Goal: Task Accomplishment & Management: Manage account settings

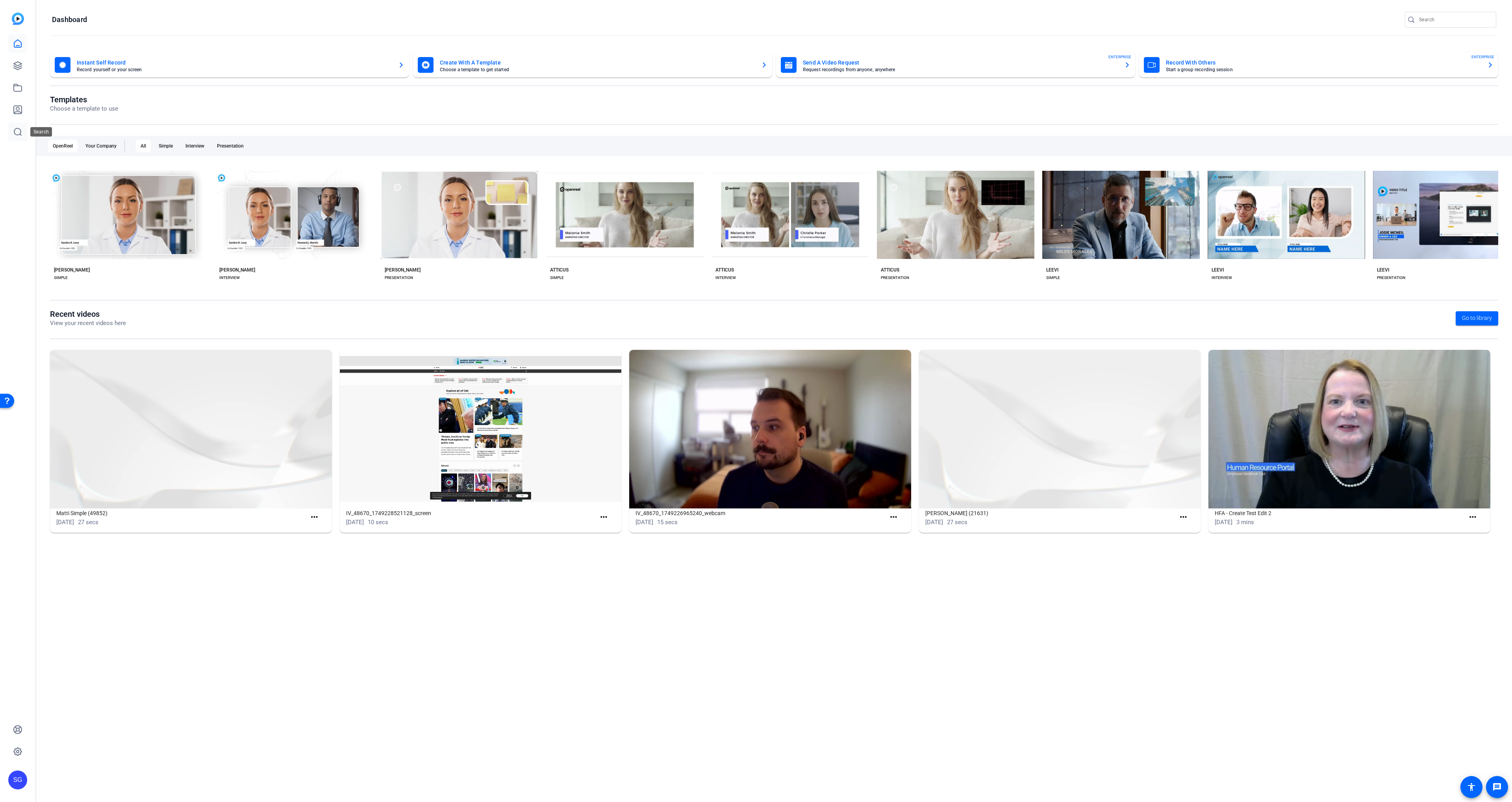
click at [24, 130] on link at bounding box center [18, 132] width 19 height 19
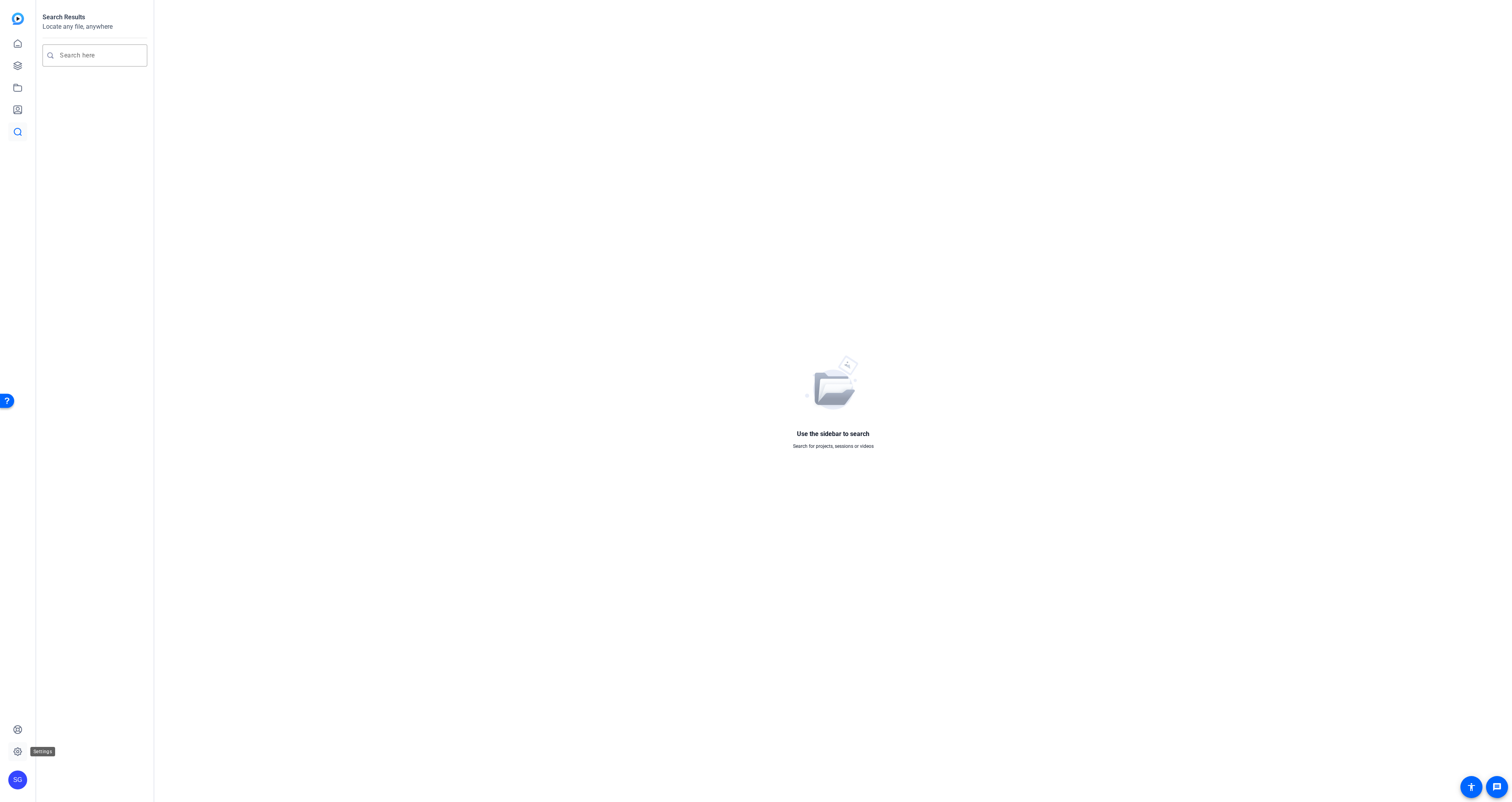
click at [18, 749] on icon at bounding box center [18, 752] width 9 height 9
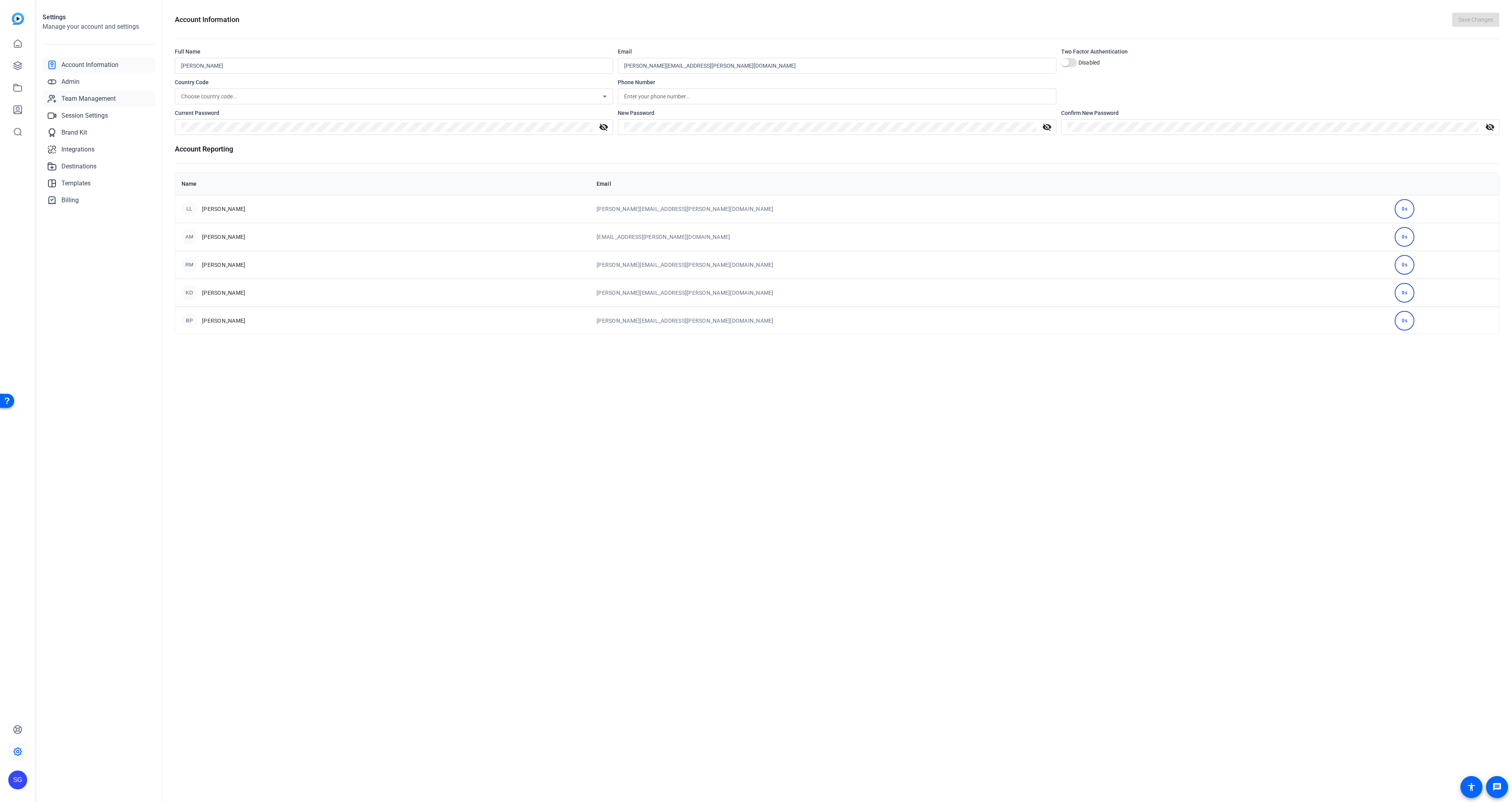
click at [82, 94] on span "Team Management" at bounding box center [89, 99] width 55 height 9
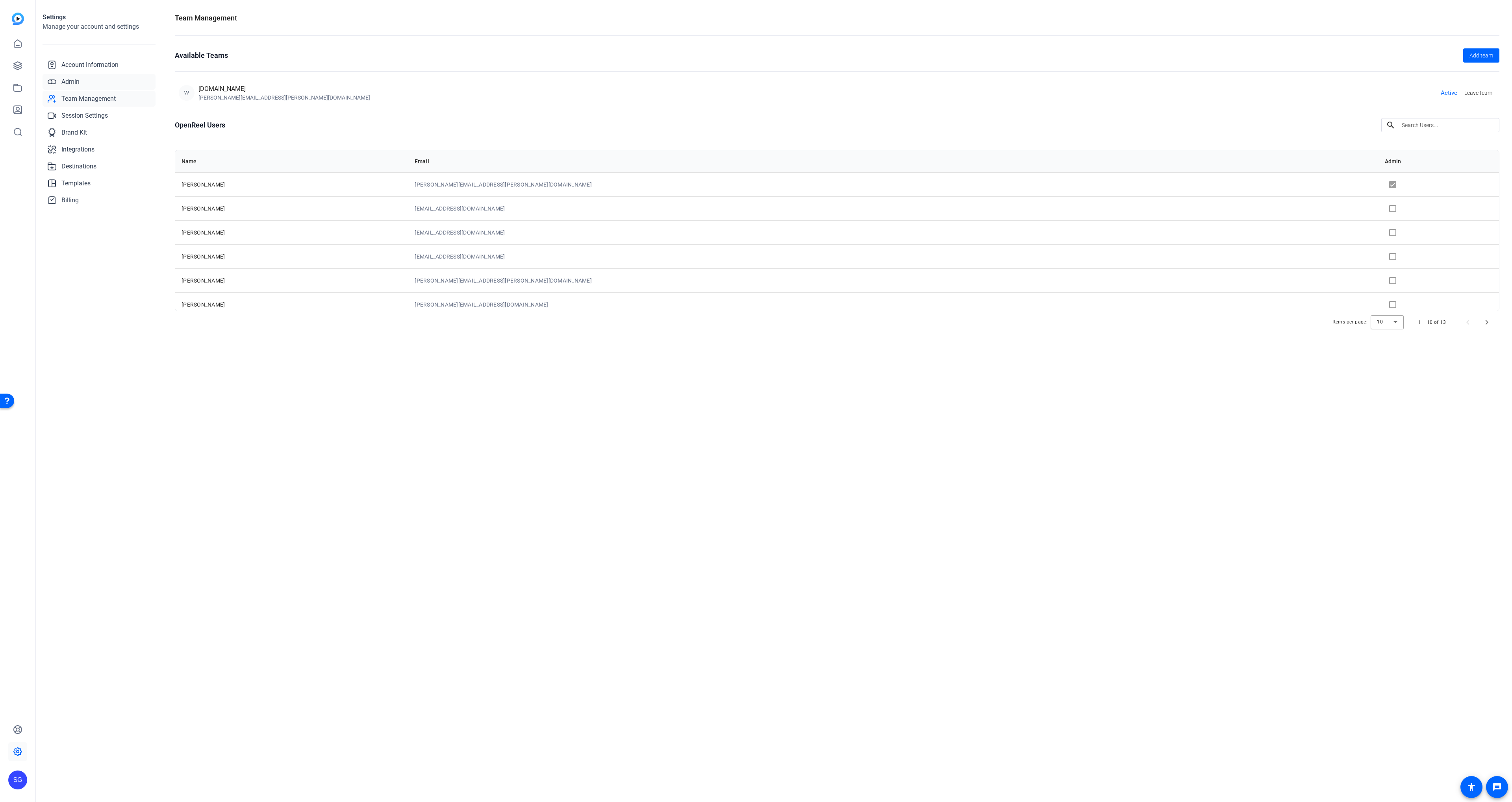
click at [110, 86] on link "Admin" at bounding box center [99, 82] width 113 height 16
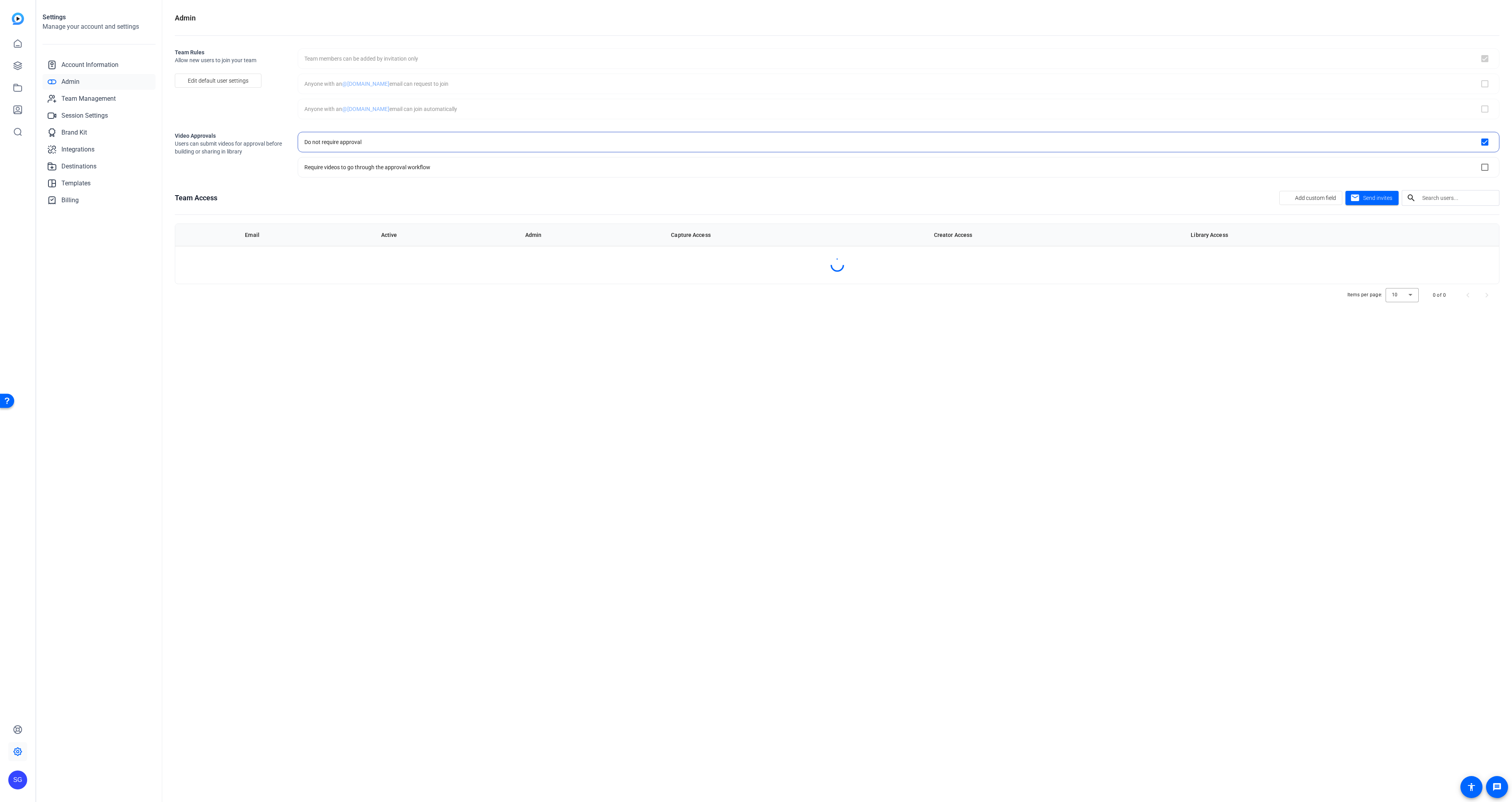
checkbox input "true"
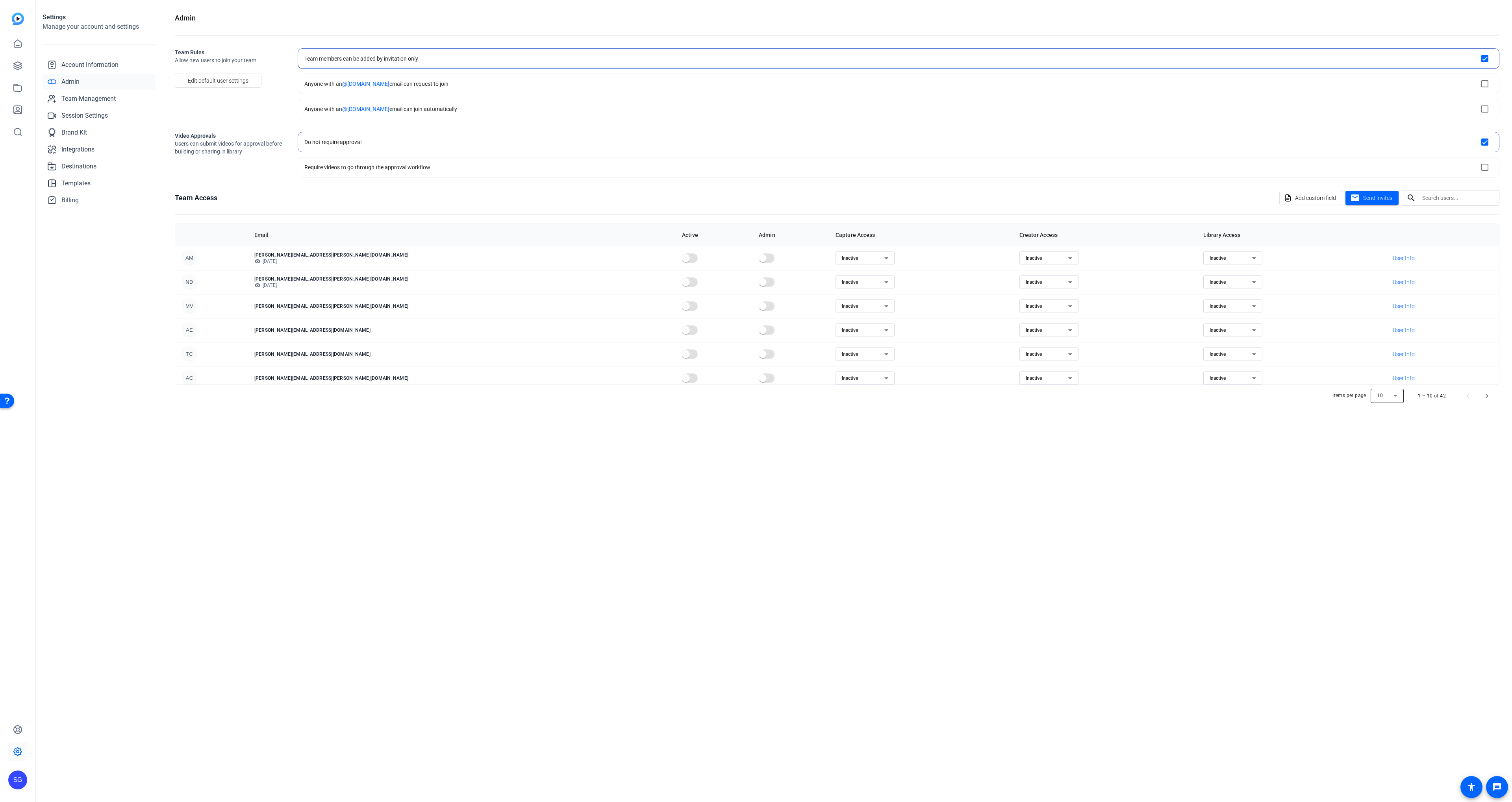
click at [1400, 398] on div at bounding box center [1387, 396] width 33 height 19
click at [1486, 397] on div at bounding box center [756, 401] width 1512 height 802
click at [1486, 397] on span "Next page" at bounding box center [1487, 396] width 19 height 19
click at [1486, 396] on span "Next page" at bounding box center [1487, 396] width 19 height 19
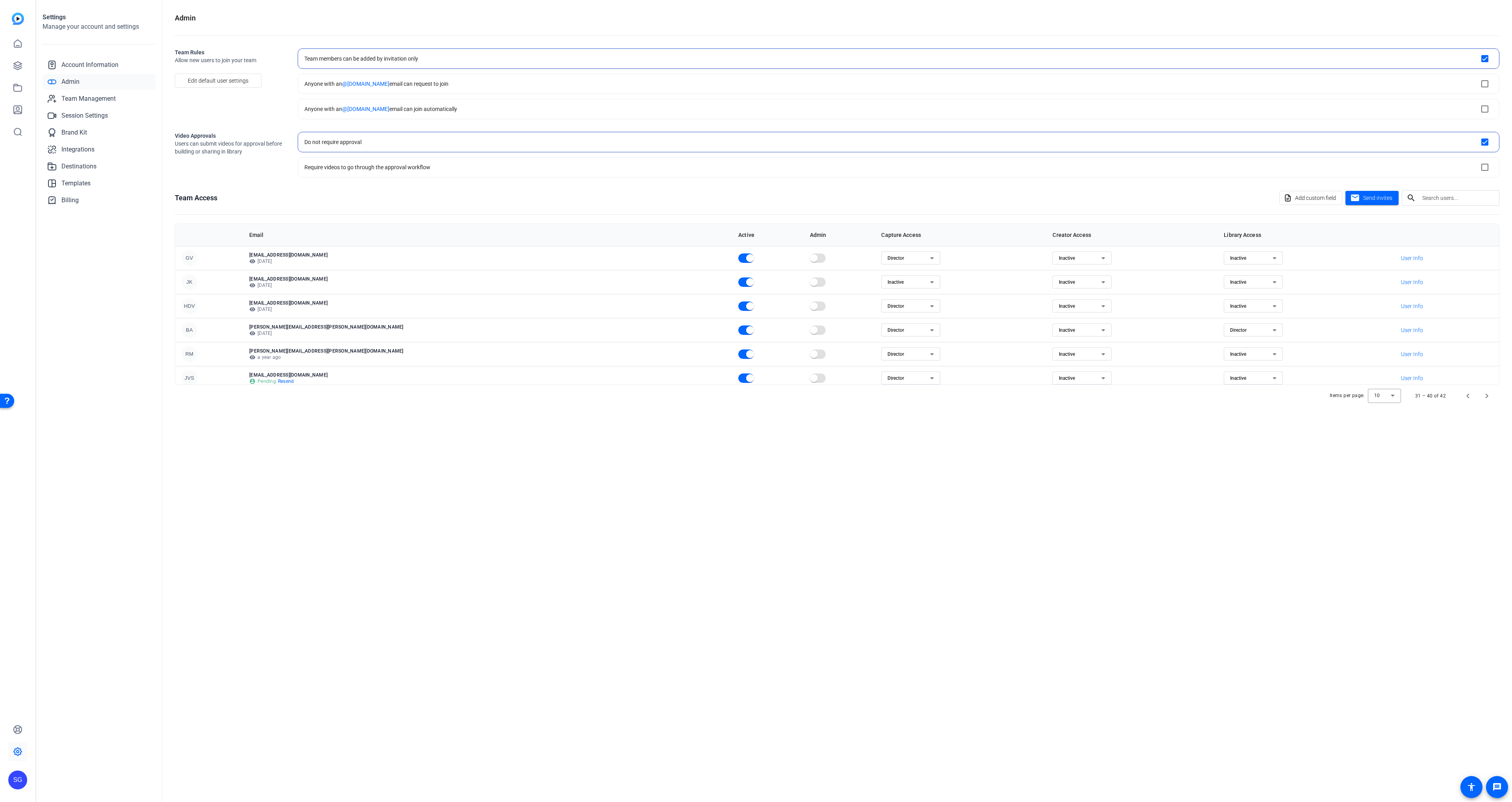
click at [1059, 356] on div "Inactive" at bounding box center [1080, 354] width 42 height 9
click at [981, 364] on mat-option "Creator" at bounding box center [974, 370] width 59 height 12
click at [1059, 353] on div "Creator" at bounding box center [1080, 354] width 42 height 9
click at [968, 380] on mat-option "Inactive" at bounding box center [974, 382] width 59 height 12
click at [991, 415] on div "Admin Team Rules Allow new users to join your team Edit default user settings T…" at bounding box center [837, 401] width 1350 height 802
